Goal: Task Accomplishment & Management: Manage account settings

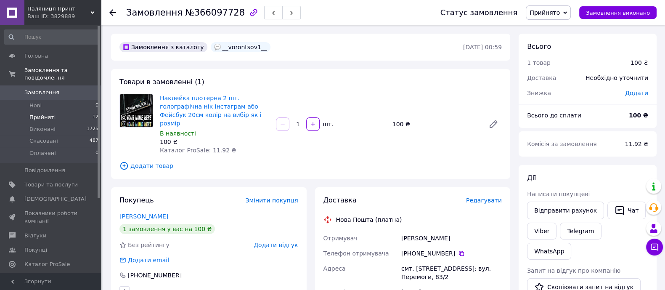
click at [29, 112] on li "Прийняті 12" at bounding box center [52, 118] width 104 height 12
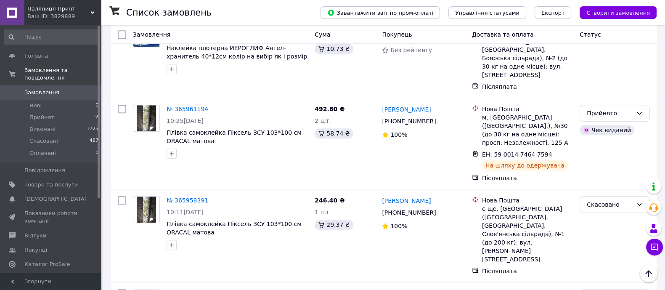
scroll to position [684, 0]
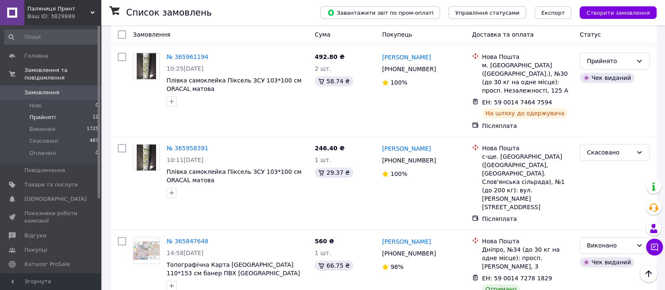
click at [42, 114] on span "Прийняті" at bounding box center [42, 118] width 26 height 8
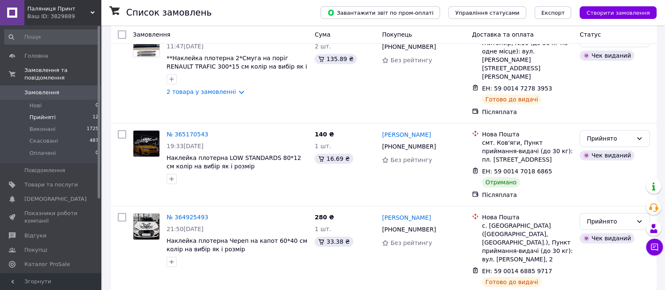
scroll to position [818, 0]
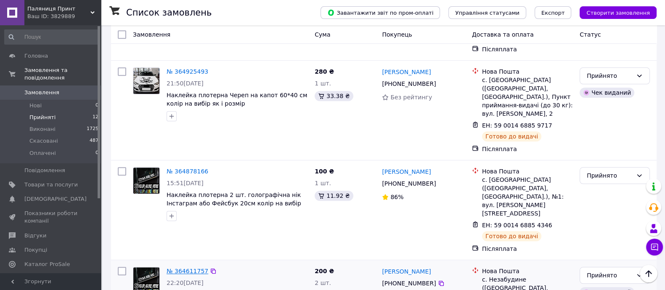
click at [181, 268] on link "№ 364611757" at bounding box center [188, 271] width 42 height 7
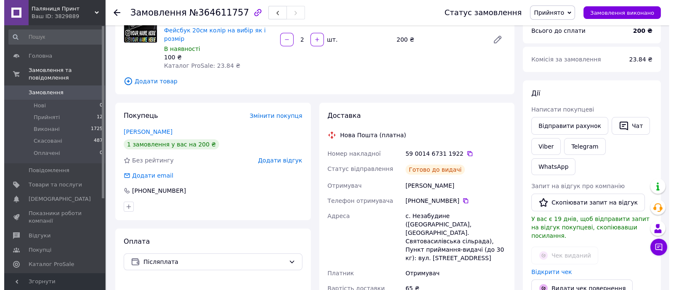
scroll to position [21, 0]
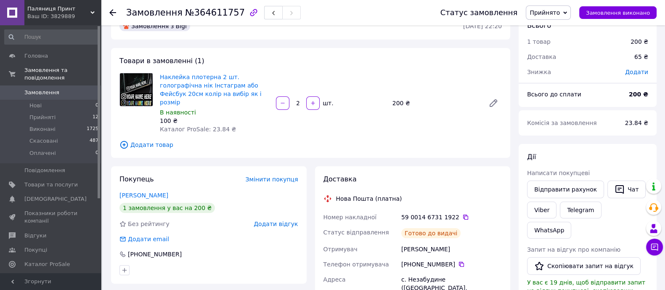
click at [290, 221] on span "Додати відгук" at bounding box center [276, 224] width 44 height 7
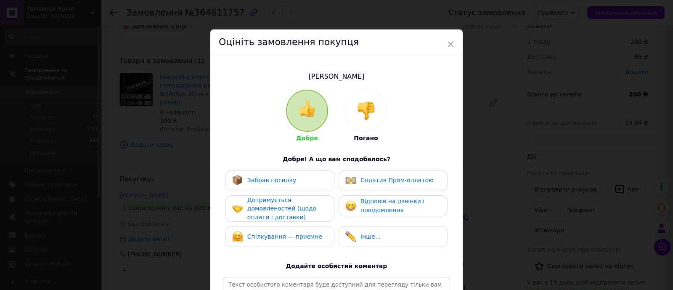
click at [366, 107] on img at bounding box center [366, 110] width 19 height 19
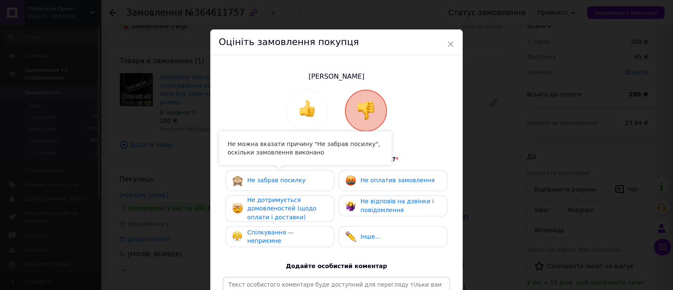
click at [290, 181] on span "Не забрав посилку" at bounding box center [276, 180] width 59 height 7
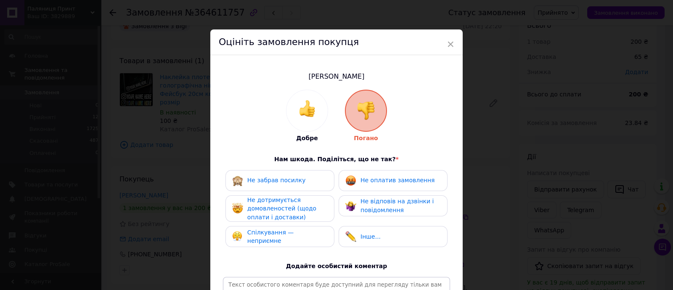
click at [371, 179] on span "Не оплатив замовлення" at bounding box center [398, 180] width 74 height 7
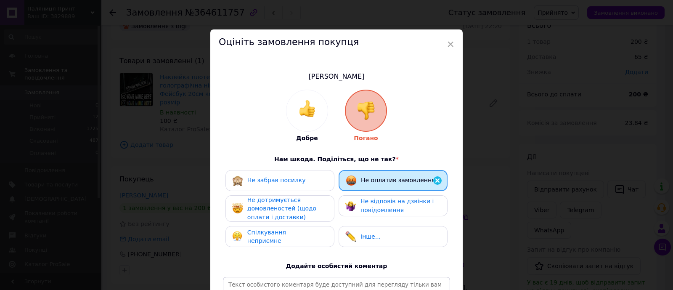
click at [278, 213] on span "Не дотримується домовленостей (щодо оплати і доставки)" at bounding box center [281, 209] width 69 height 24
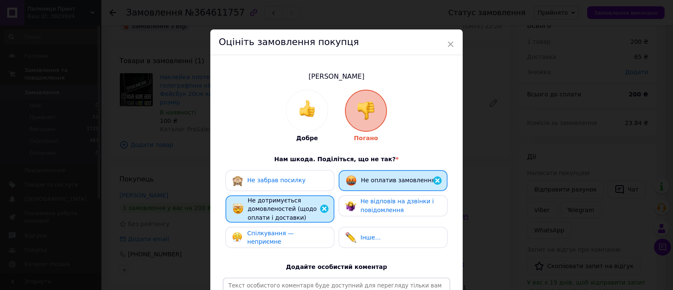
click at [366, 208] on span "Не відповів на дзвінки і повідомлення" at bounding box center [397, 206] width 73 height 16
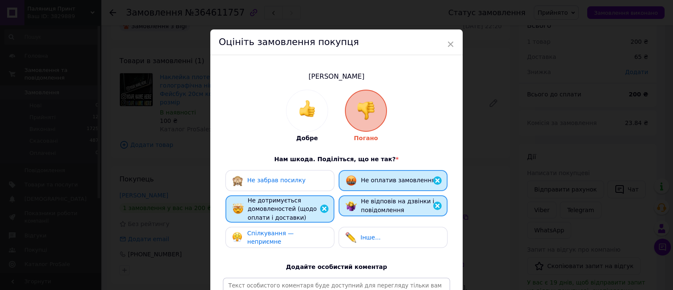
click at [312, 232] on div "Спілкування — неприємне" at bounding box center [287, 237] width 80 height 17
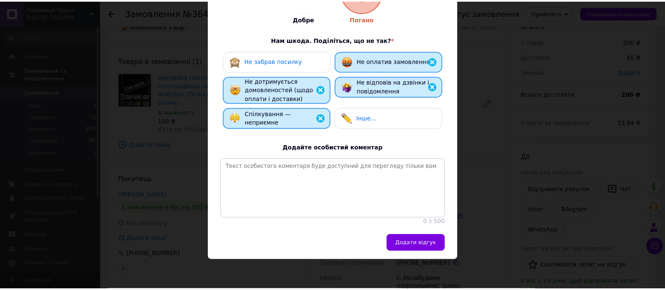
scroll to position [126, 0]
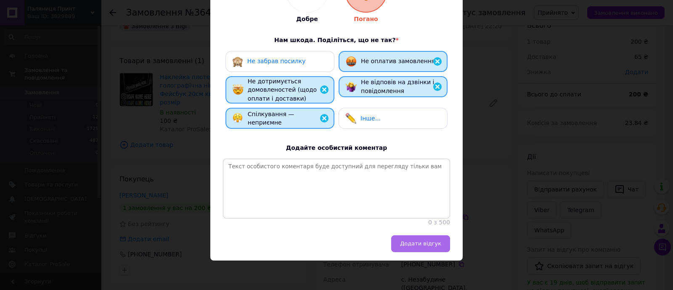
click at [408, 247] on span "Додати відгук" at bounding box center [420, 243] width 41 height 6
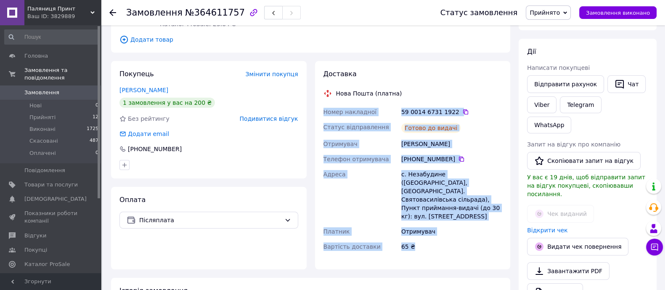
drag, startPoint x: 446, startPoint y: 232, endPoint x: 322, endPoint y: 100, distance: 181.9
click at [322, 104] on div "Номер накладної 59 0014 6731 1922   Статус відправлення Готово до видачі Отриму…" at bounding box center [413, 179] width 182 height 150
copy div "Номер накладної 59 0014 6731 1922   Статус відправлення Готово до видачі Отриму…"
click at [543, 106] on link "Viber" at bounding box center [541, 104] width 29 height 17
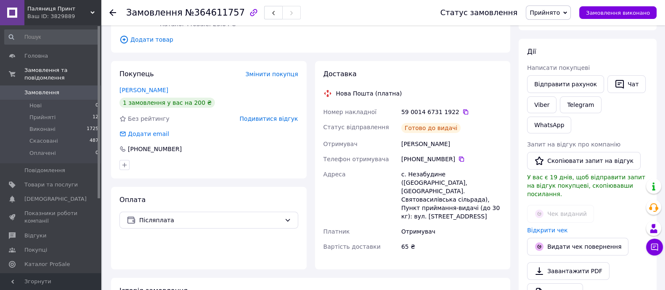
click at [240, 160] on div at bounding box center [209, 164] width 182 height 13
click at [463, 109] on icon at bounding box center [466, 112] width 7 height 7
click at [40, 114] on span "Прийняті" at bounding box center [42, 118] width 26 height 8
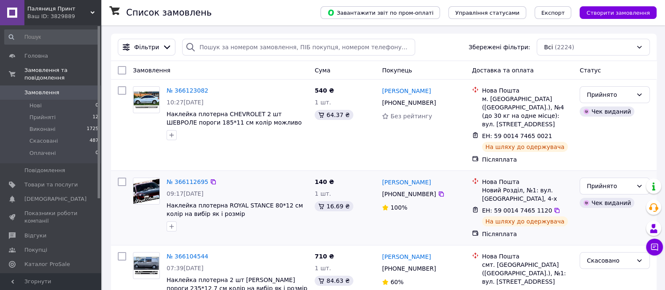
scroll to position [52, 0]
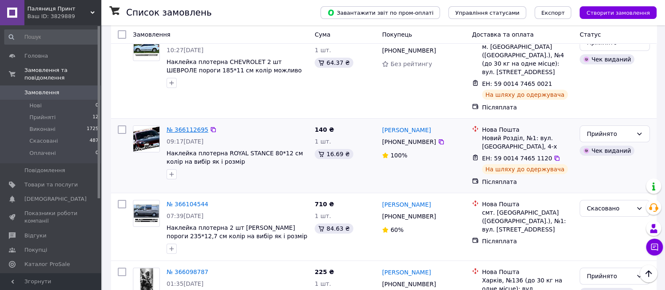
click at [179, 126] on link "№ 366112695" at bounding box center [188, 129] width 42 height 7
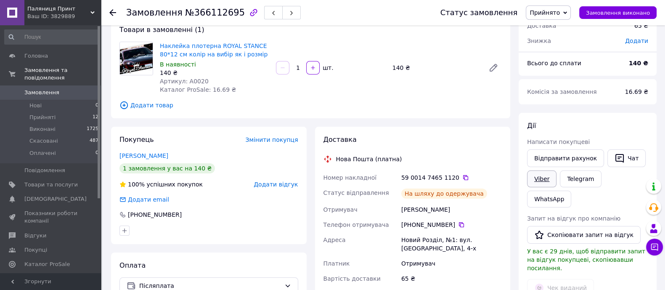
click at [540, 178] on link "Viber" at bounding box center [541, 178] width 29 height 17
click at [112, 13] on use at bounding box center [112, 12] width 7 height 7
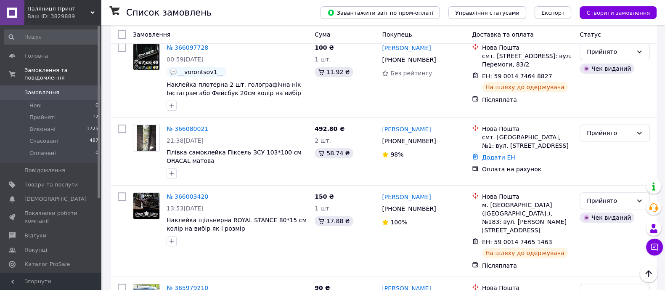
scroll to position [420, 0]
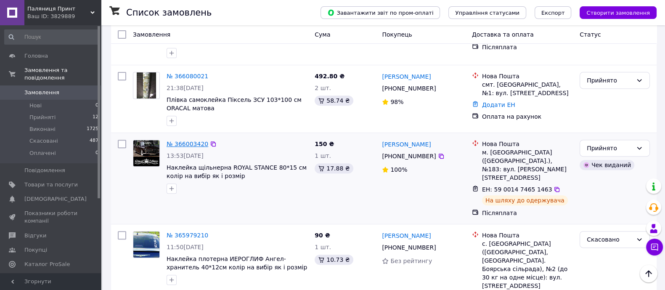
click at [186, 141] on link "№ 366003420" at bounding box center [188, 144] width 42 height 7
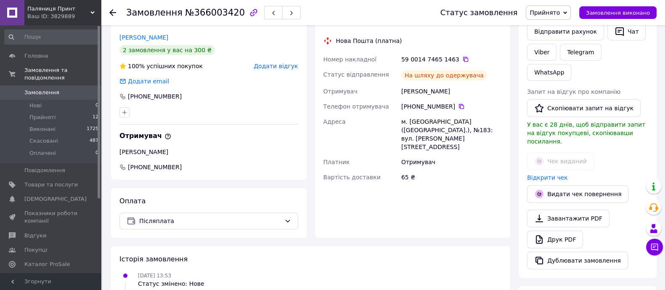
scroll to position [126, 0]
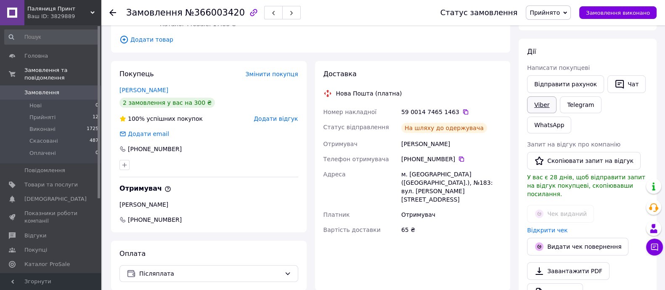
click at [536, 101] on link "Viber" at bounding box center [541, 104] width 29 height 17
click at [463, 109] on icon at bounding box center [465, 111] width 5 height 5
click at [545, 100] on link "Viber" at bounding box center [541, 104] width 29 height 17
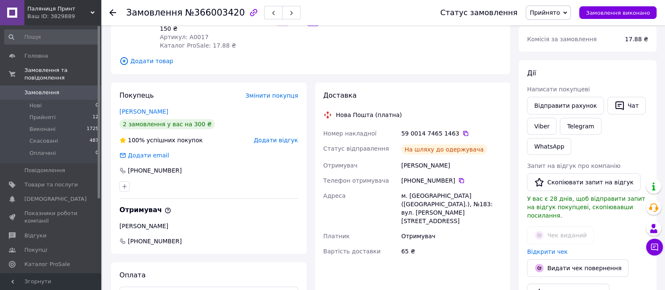
scroll to position [52, 0]
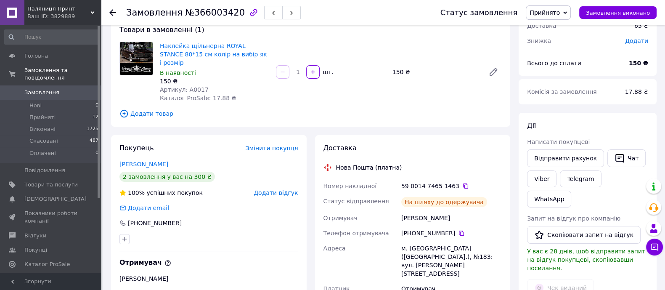
click at [110, 11] on icon at bounding box center [112, 12] width 7 height 7
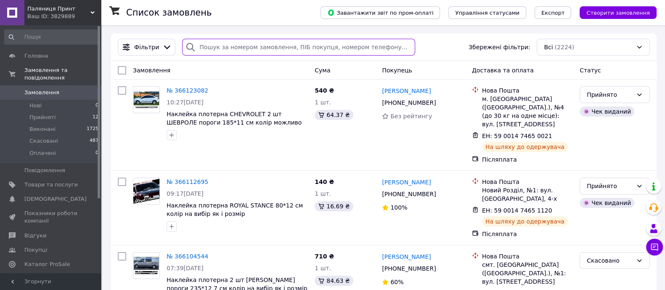
click at [218, 47] on input "search" at bounding box center [298, 47] width 233 height 17
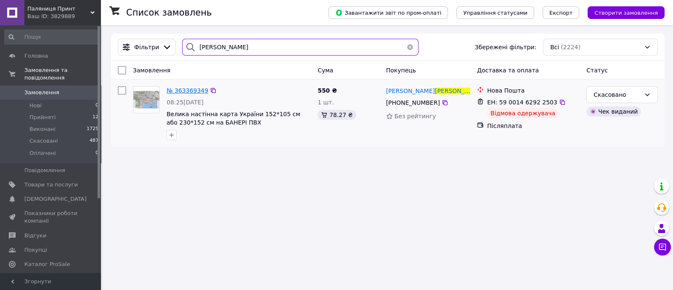
type input "[PERSON_NAME]"
click at [182, 93] on span "№ 363369349" at bounding box center [188, 90] width 42 height 7
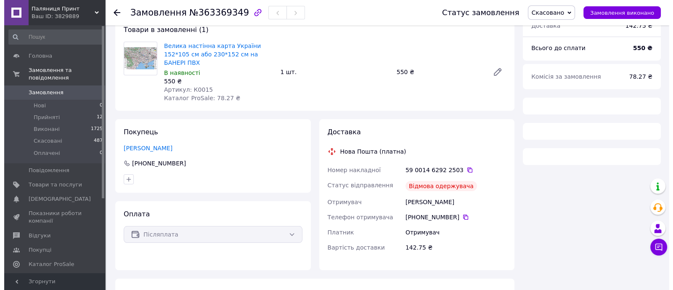
scroll to position [73, 0]
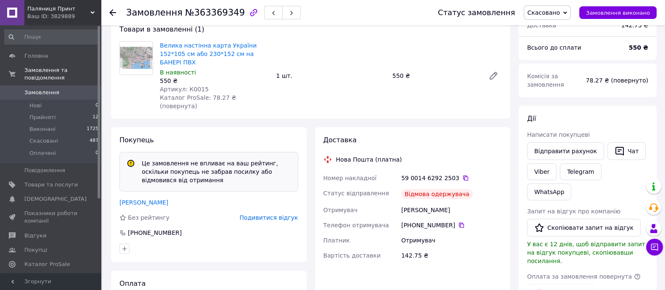
click at [290, 214] on span "Подивитися відгук" at bounding box center [269, 217] width 59 height 7
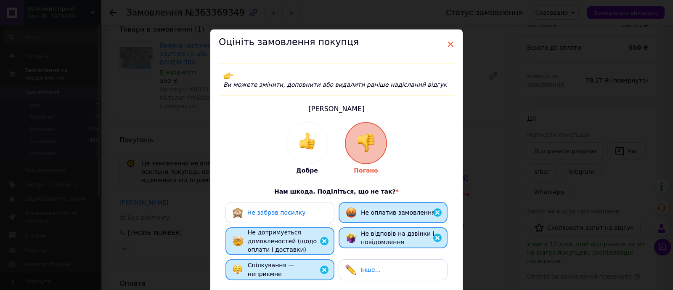
click at [450, 43] on span "×" at bounding box center [451, 44] width 8 height 14
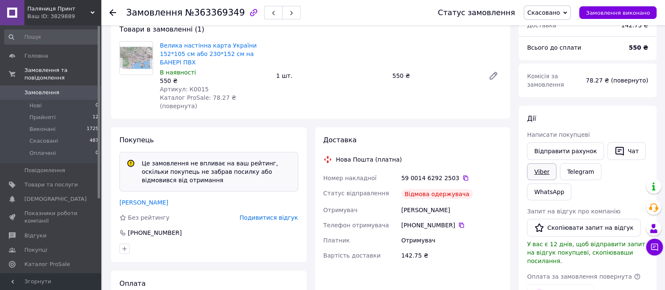
click at [537, 171] on link "Viber" at bounding box center [541, 171] width 29 height 17
click at [266, 214] on span "Подивитися відгук" at bounding box center [269, 217] width 59 height 7
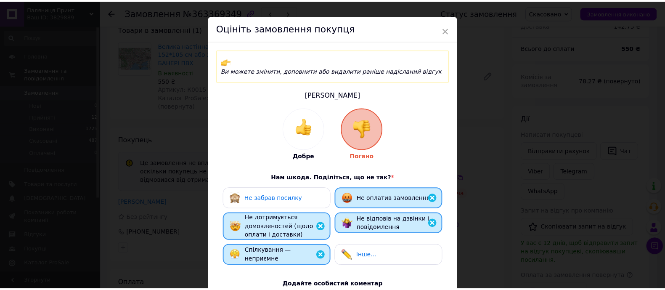
scroll to position [0, 0]
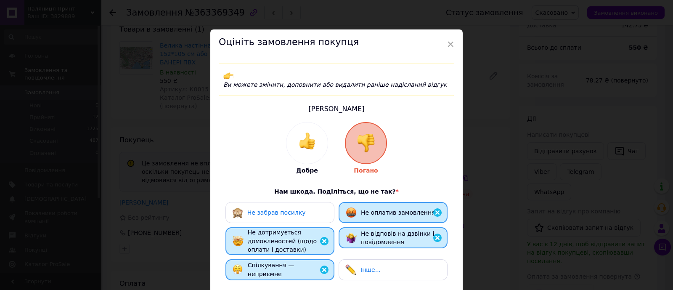
click at [162, 68] on div "× Оцініть замовлення покупця Ви можете змінити, доповнити або видалити раніше н…" at bounding box center [336, 145] width 673 height 290
